Goal: Task Accomplishment & Management: Complete application form

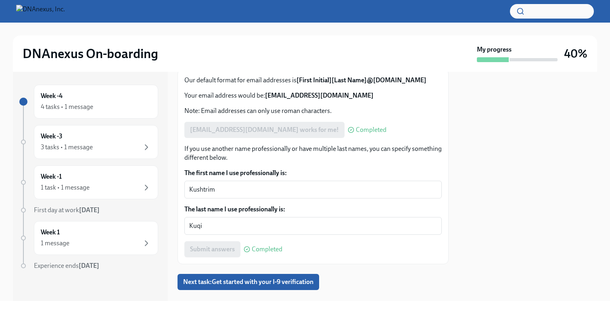
scroll to position [129, 0]
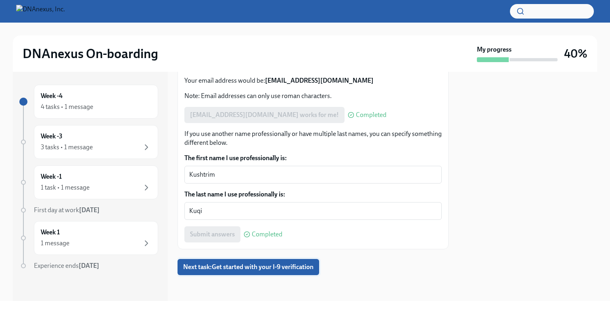
click at [222, 268] on span "Next task : Get started with your I-9 verification" at bounding box center [248, 267] width 130 height 8
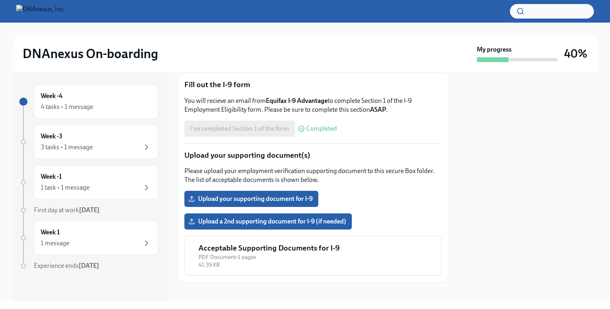
scroll to position [141, 0]
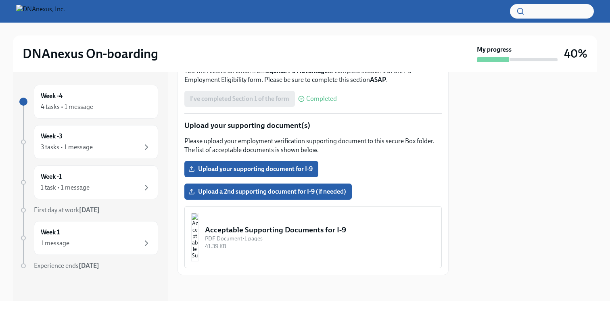
click at [199, 237] on img "button" at bounding box center [194, 237] width 7 height 48
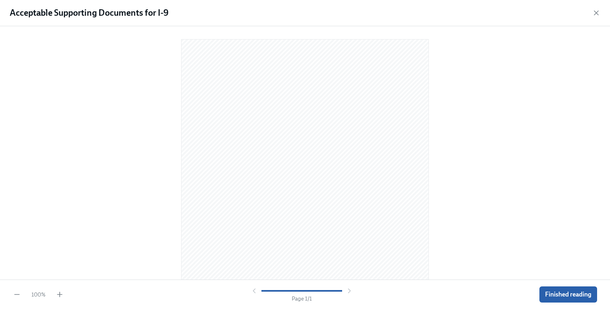
click at [86, 206] on div at bounding box center [305, 151] width 584 height 237
click at [599, 6] on div "Acceptable Supporting Documents for I-9" at bounding box center [305, 13] width 610 height 26
click at [596, 13] on icon "button" at bounding box center [597, 13] width 8 height 8
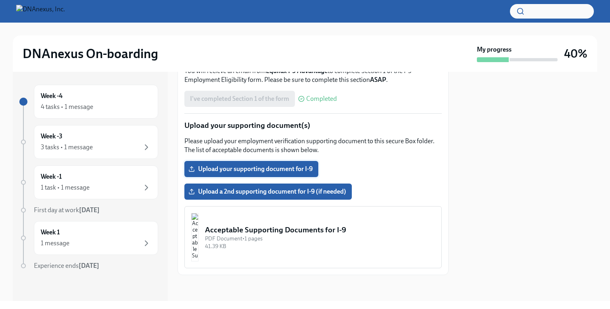
click at [233, 168] on span "Upload your supporting document for I-9" at bounding box center [251, 169] width 123 height 8
click at [0, 0] on input "Upload your supporting document for I-9" at bounding box center [0, 0] width 0 height 0
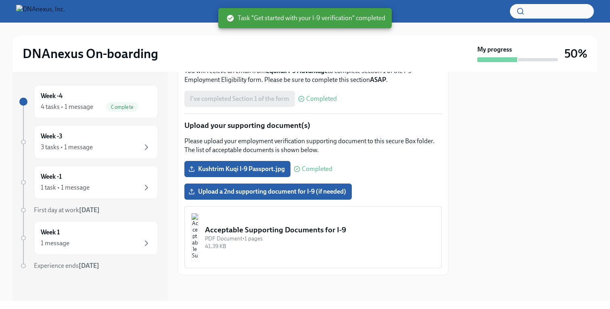
click at [483, 156] on div at bounding box center [528, 186] width 139 height 229
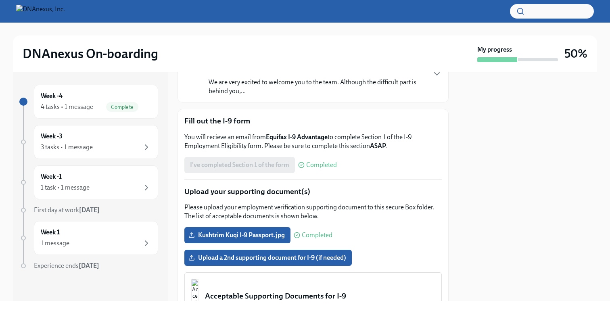
scroll to position [0, 0]
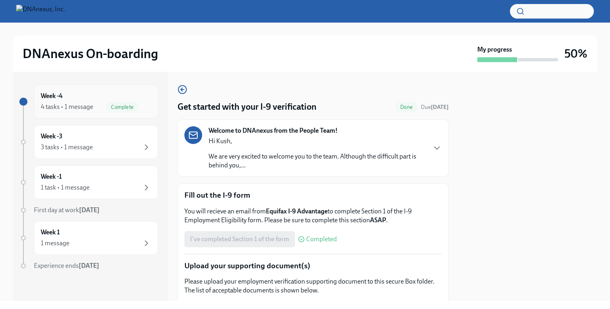
click at [118, 101] on div "Week -4 4 tasks • 1 message Complete" at bounding box center [96, 102] width 111 height 20
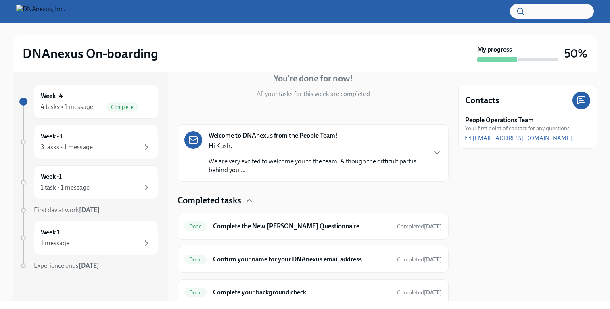
scroll to position [86, 0]
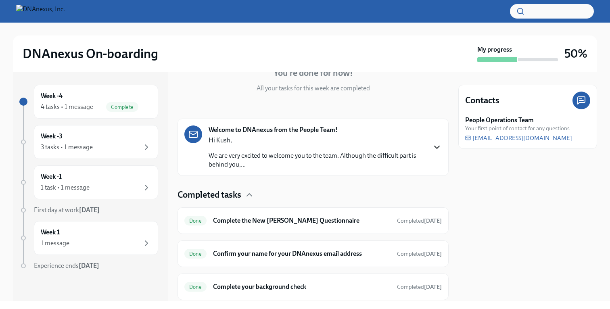
click at [434, 145] on icon "button" at bounding box center [437, 147] width 10 height 10
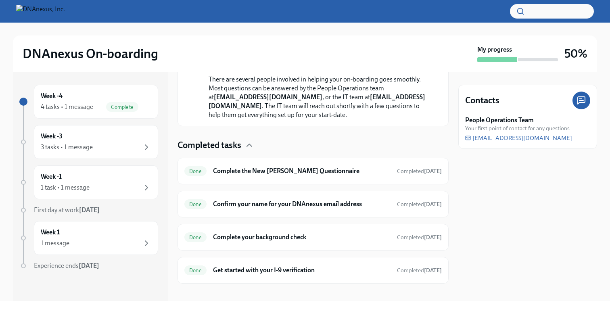
scroll to position [304, 0]
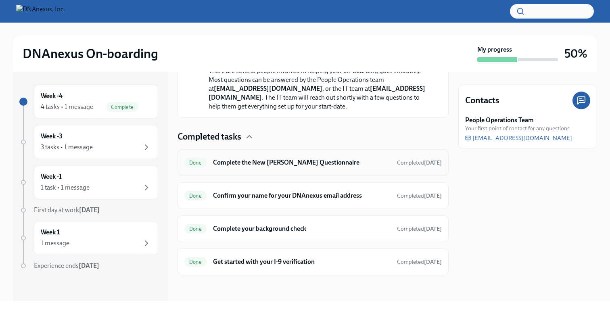
click at [354, 160] on h6 "Complete the New [PERSON_NAME] Questionnaire" at bounding box center [302, 162] width 178 height 9
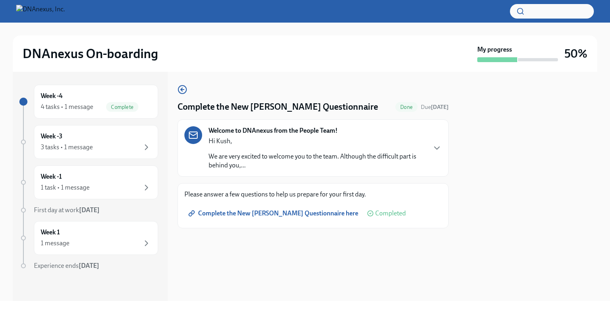
click at [187, 87] on div "Complete the New [PERSON_NAME] Questionnaire Done Due [DATE] Welcome to DNAnexu…" at bounding box center [313, 157] width 271 height 144
click at [184, 87] on icon "button" at bounding box center [183, 90] width 10 height 10
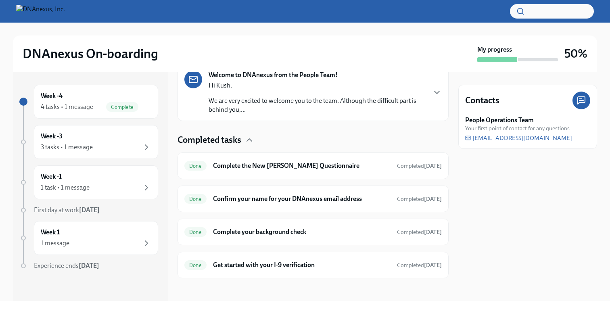
scroll to position [145, 0]
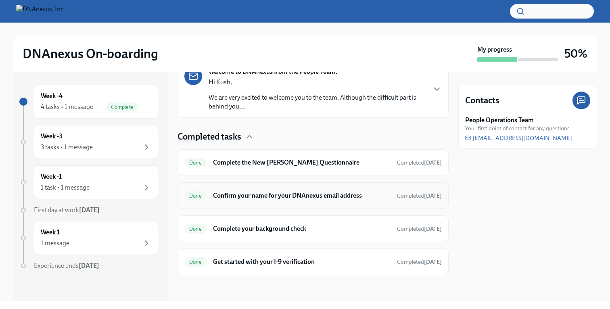
click at [289, 191] on div "Done Confirm your name for your DNAnexus email address Completed [DATE]" at bounding box center [313, 195] width 258 height 13
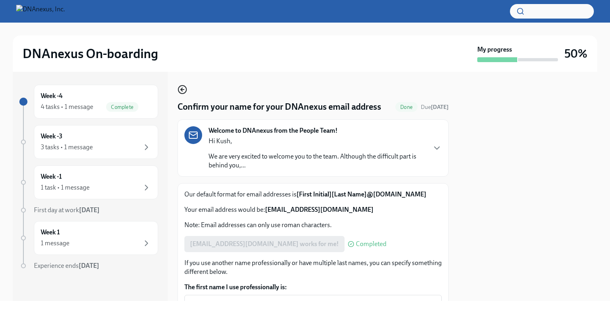
click at [180, 91] on icon "button" at bounding box center [183, 90] width 10 height 10
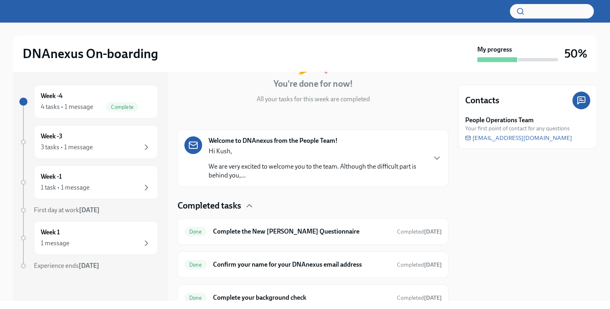
scroll to position [145, 0]
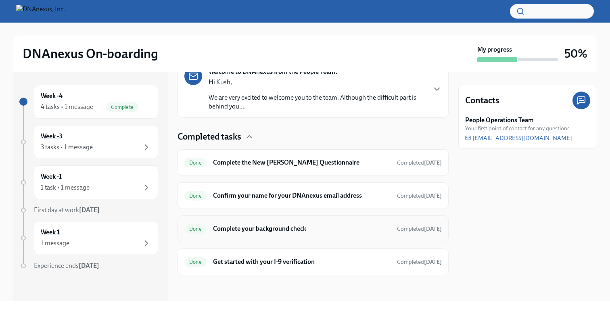
click at [246, 230] on h6 "Complete your background check" at bounding box center [302, 228] width 178 height 9
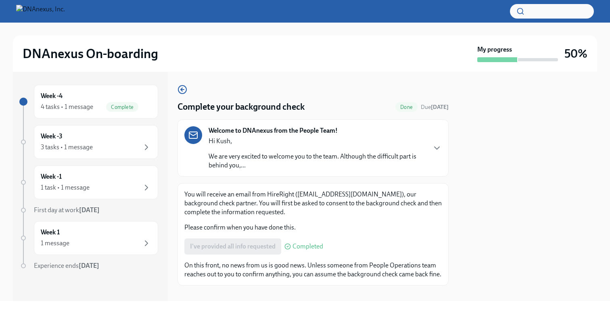
scroll to position [19, 0]
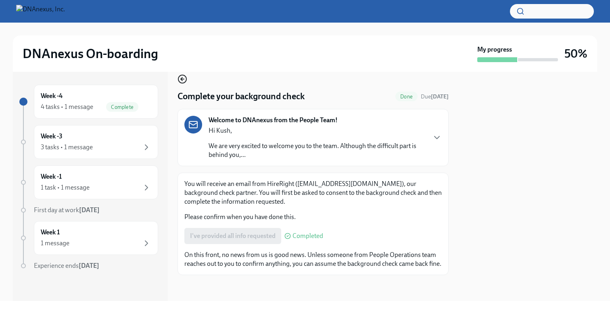
click at [180, 74] on icon "button" at bounding box center [183, 79] width 10 height 10
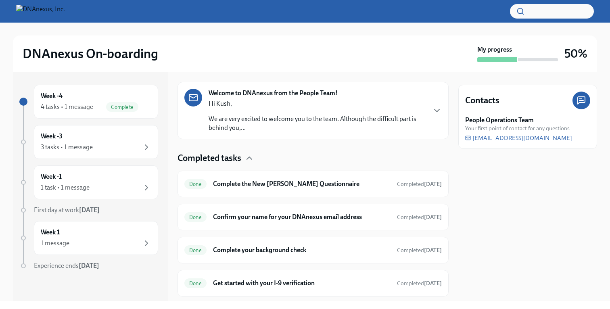
scroll to position [145, 0]
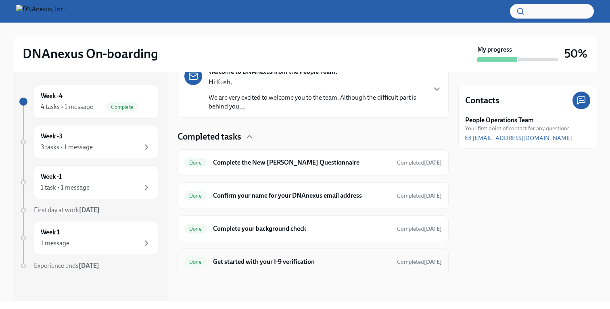
click at [235, 268] on div "Done Get started with your I-9 verification Completed [DATE]" at bounding box center [313, 262] width 258 height 13
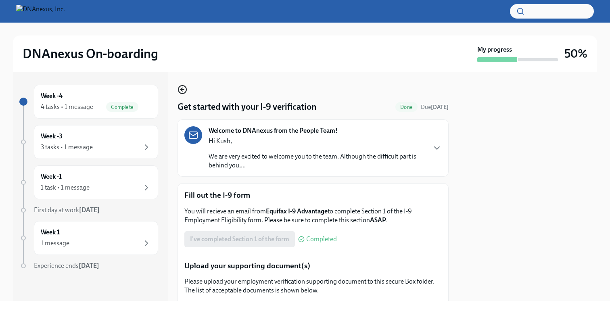
click at [181, 90] on icon "button" at bounding box center [182, 89] width 2 height 3
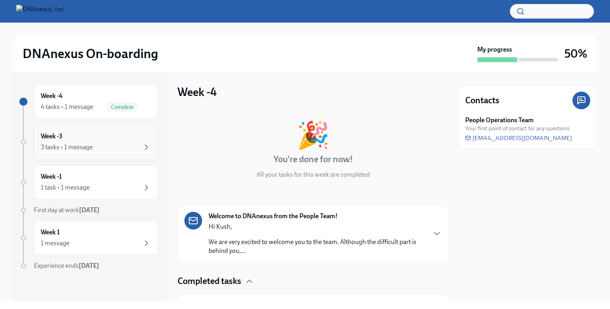
click at [109, 140] on div "Week -3 3 tasks • 1 message" at bounding box center [96, 142] width 111 height 20
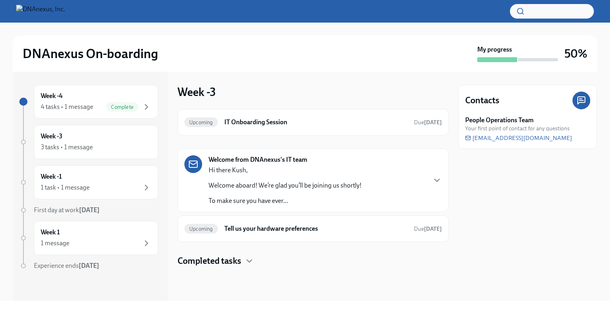
click at [214, 269] on div at bounding box center [313, 280] width 271 height 26
click at [214, 264] on h4 "Completed tasks" at bounding box center [210, 261] width 64 height 12
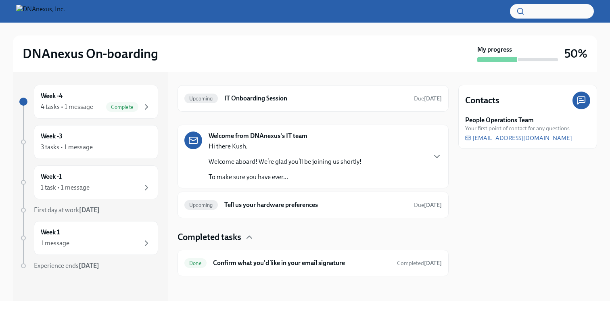
scroll to position [25, 0]
click at [107, 189] on div "1 task • 1 message" at bounding box center [96, 188] width 111 height 10
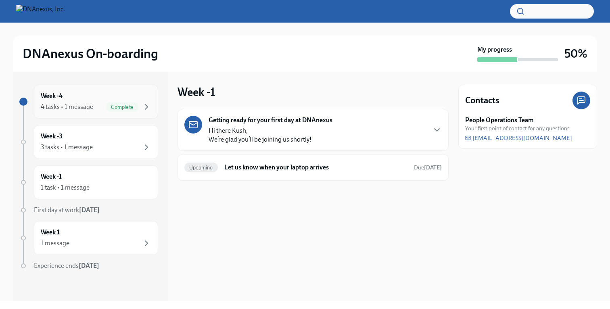
click at [102, 97] on div "Week -4 4 tasks • 1 message Complete" at bounding box center [96, 102] width 111 height 20
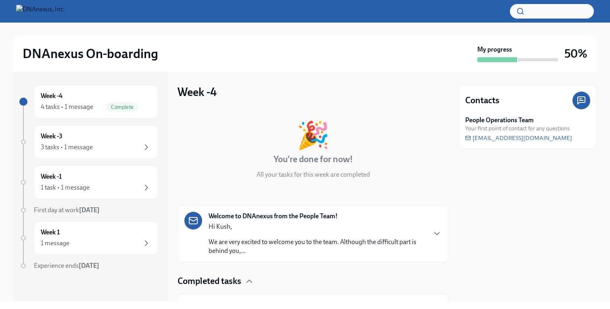
click at [394, 57] on div "DNAnexus On-boarding" at bounding box center [249, 54] width 452 height 16
click at [136, 236] on div "Week 1 1 message" at bounding box center [96, 238] width 111 height 20
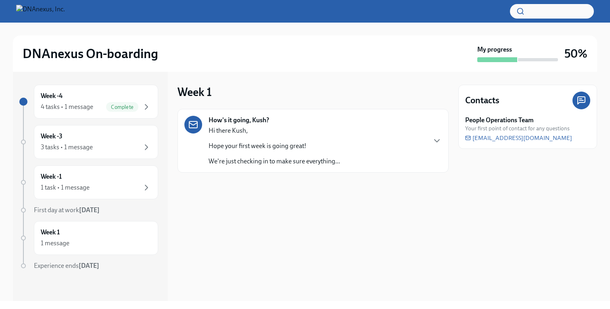
click at [399, 146] on div "How's it going, Kush? Hi there [PERSON_NAME], Hope your first week is going gre…" at bounding box center [313, 141] width 258 height 50
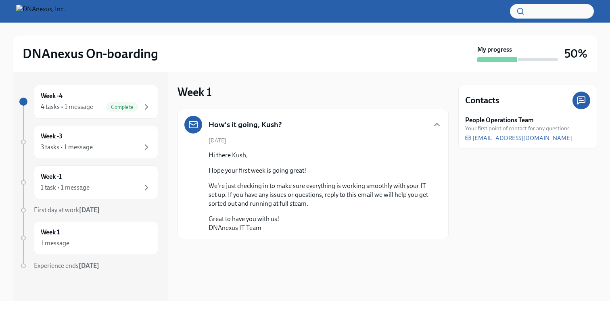
click at [566, 54] on h3 "50%" at bounding box center [576, 53] width 23 height 15
click at [497, 48] on strong "My progress" at bounding box center [495, 49] width 35 height 9
drag, startPoint x: 105, startPoint y: 266, endPoint x: 80, endPoint y: 265, distance: 25.1
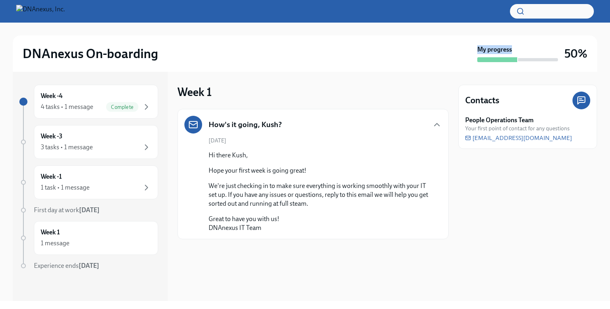
click at [81, 265] on div "Experience ends [DATE]" at bounding box center [96, 266] width 124 height 9
click at [92, 180] on div "Week -1 1 task • 1 message" at bounding box center [96, 182] width 111 height 20
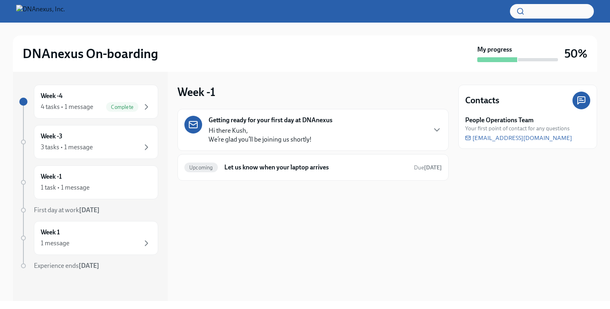
click at [277, 141] on p "Hi there [PERSON_NAME], We’re glad you’ll be joining us shortly!" at bounding box center [260, 135] width 103 height 18
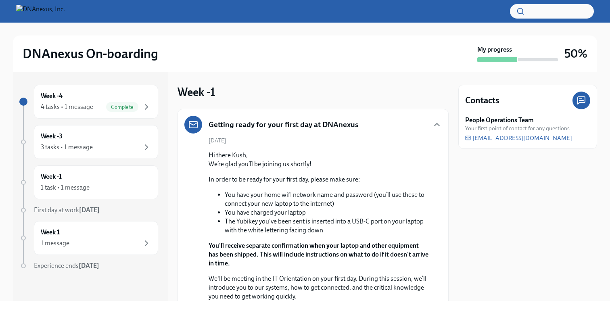
scroll to position [129, 0]
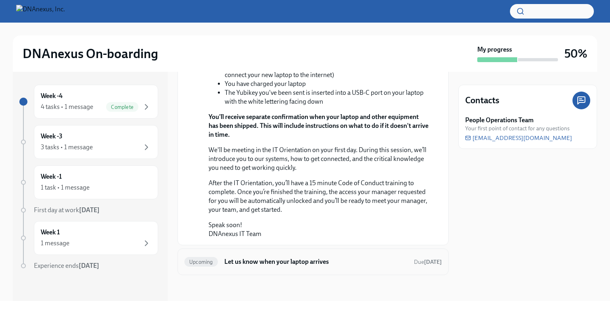
click at [256, 268] on div "Upcoming Let us know when your laptop arrives Due [DATE]" at bounding box center [313, 262] width 258 height 13
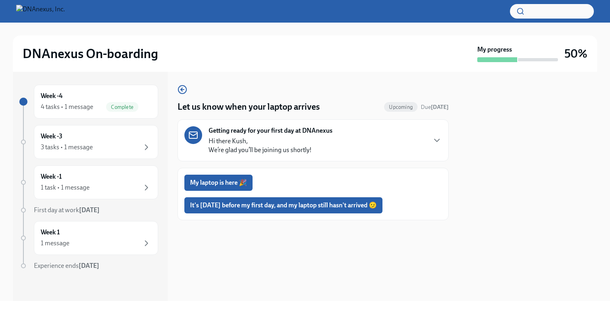
click at [436, 132] on div "Getting ready for your first day at DNAnexus Hi there Kush, We’re glad you’ll b…" at bounding box center [313, 140] width 258 height 28
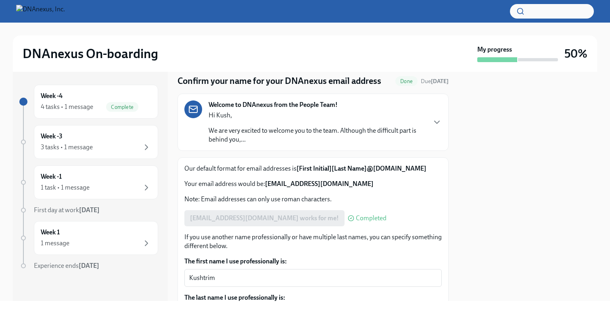
scroll to position [103, 0]
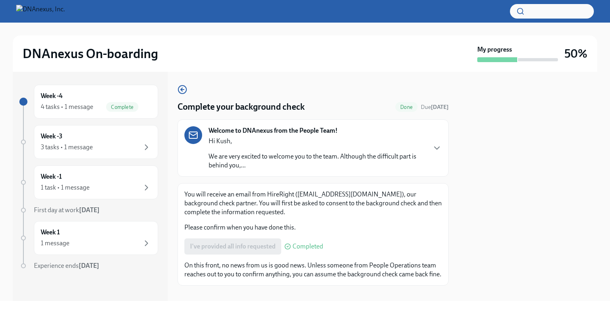
scroll to position [19, 0]
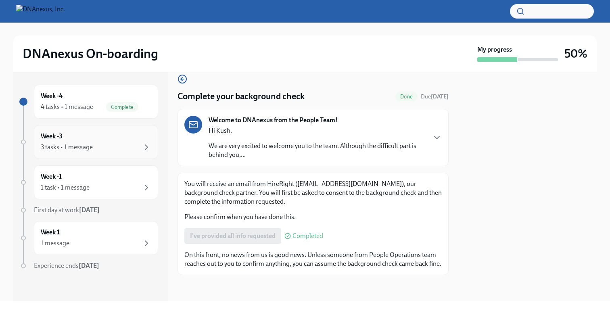
click at [72, 151] on div "3 tasks • 1 message" at bounding box center [67, 147] width 52 height 9
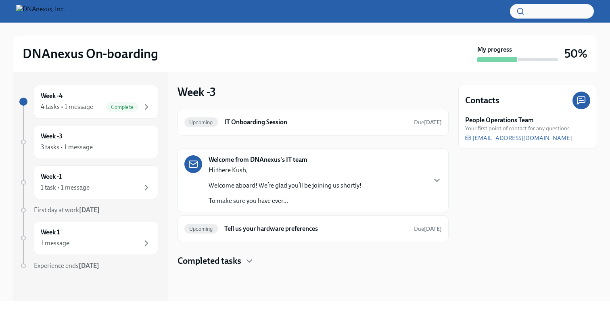
click at [390, 172] on div "Welcome from DNAnexus's IT team Hi there [PERSON_NAME], Welcome aboard! We’re g…" at bounding box center [313, 180] width 258 height 50
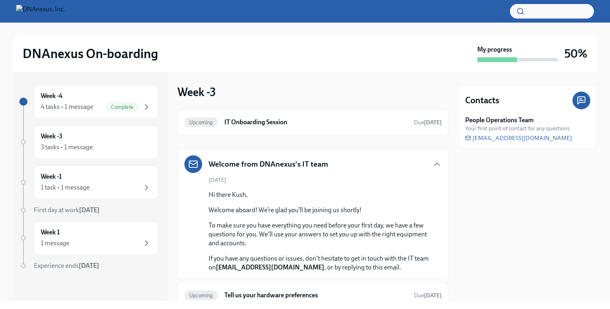
scroll to position [59, 0]
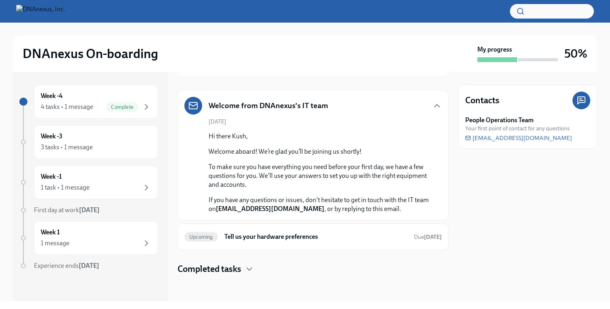
click at [228, 273] on h4 "Completed tasks" at bounding box center [210, 269] width 64 height 12
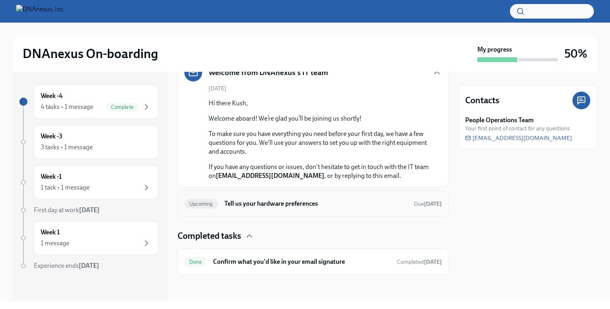
scroll to position [0, 0]
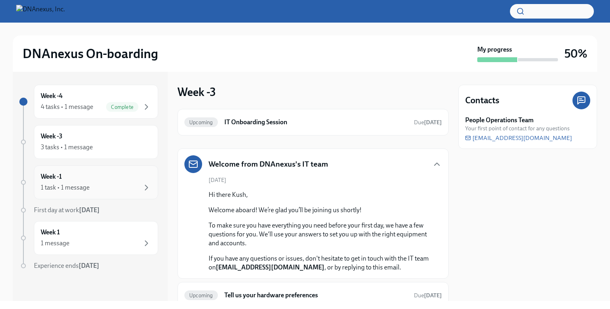
click at [118, 186] on div "1 task • 1 message" at bounding box center [96, 188] width 111 height 10
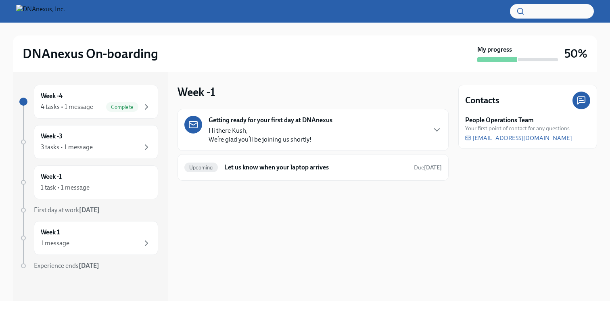
click at [297, 128] on p "Hi there [PERSON_NAME], We’re glad you’ll be joining us shortly!" at bounding box center [260, 135] width 103 height 18
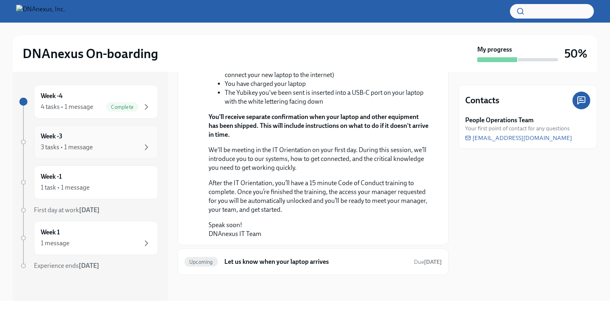
scroll to position [2, 0]
click at [103, 240] on div "1 message" at bounding box center [96, 242] width 111 height 10
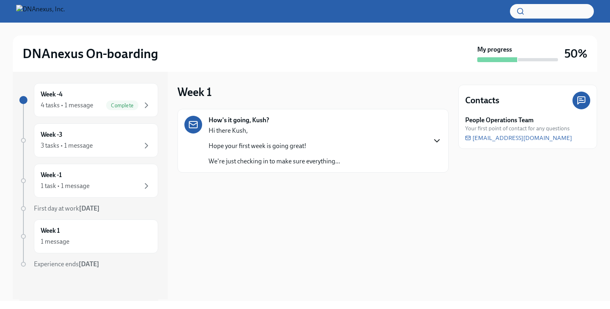
click at [438, 142] on icon "button" at bounding box center [437, 141] width 10 height 10
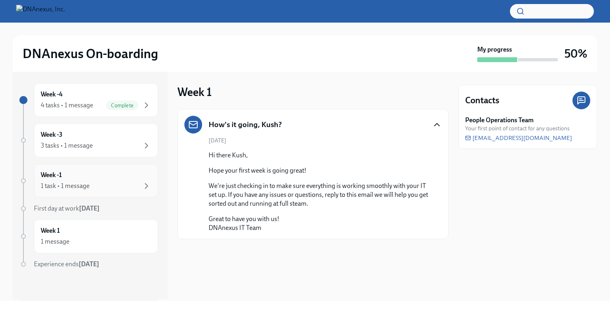
click at [111, 180] on div "Week -1 1 task • 1 message" at bounding box center [96, 181] width 111 height 20
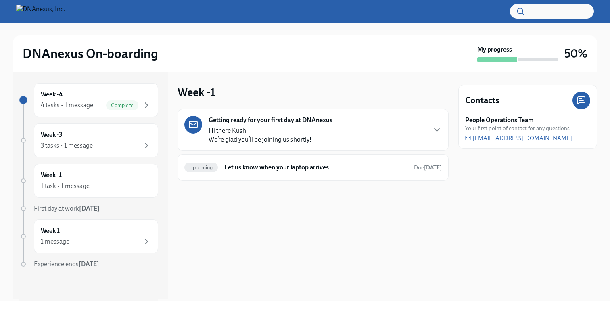
click at [247, 132] on p "Hi there [PERSON_NAME], We’re glad you’ll be joining us shortly!" at bounding box center [260, 135] width 103 height 18
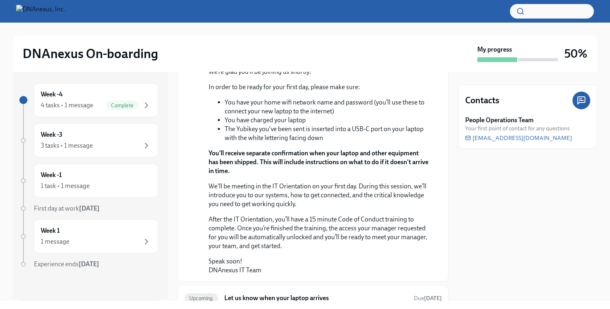
scroll to position [129, 0]
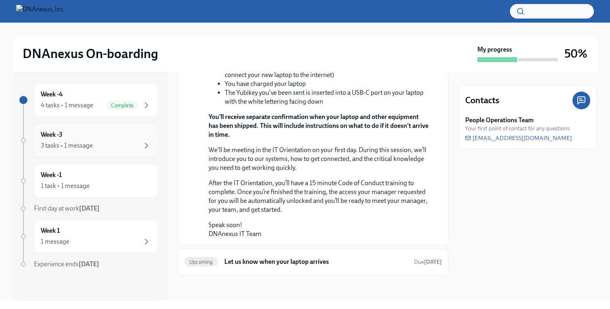
click at [131, 146] on div "3 tasks • 1 message" at bounding box center [96, 146] width 111 height 10
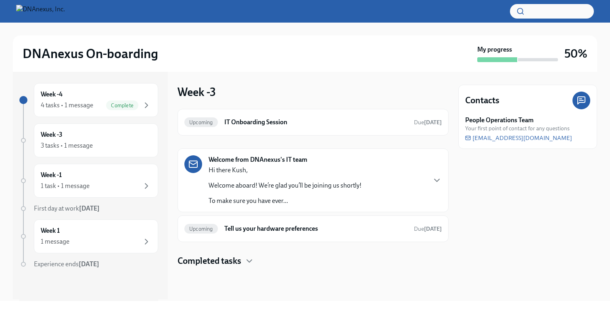
click at [336, 177] on div "Hi there Kush, Welcome aboard! We’re glad you’ll be joining us shortly! To make…" at bounding box center [285, 186] width 153 height 40
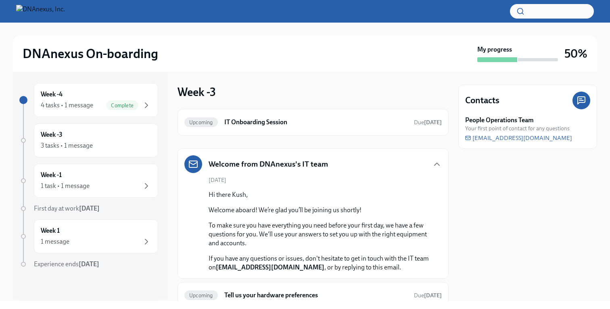
scroll to position [59, 0]
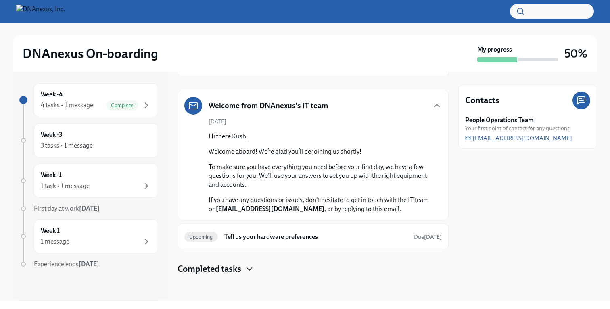
click at [249, 269] on icon "button" at bounding box center [250, 269] width 10 height 10
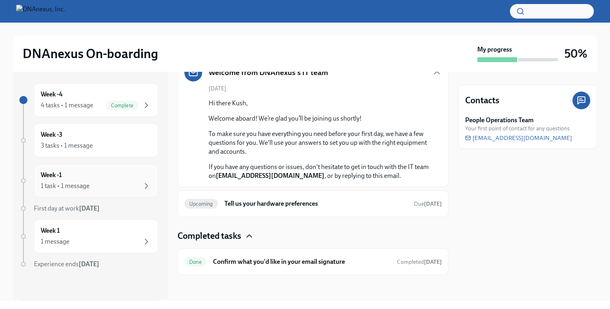
scroll to position [0, 0]
click at [123, 99] on div "Week -4 4 tasks • 1 message Complete" at bounding box center [96, 102] width 111 height 20
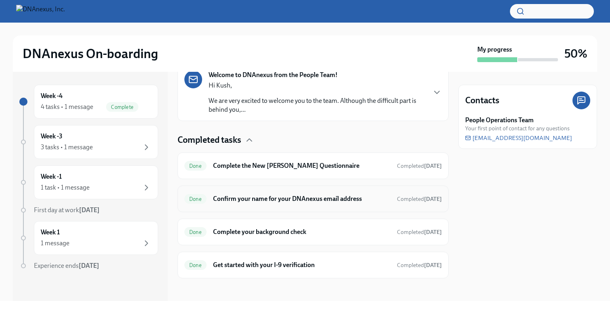
scroll to position [145, 0]
